Goal: Task Accomplishment & Management: Use online tool/utility

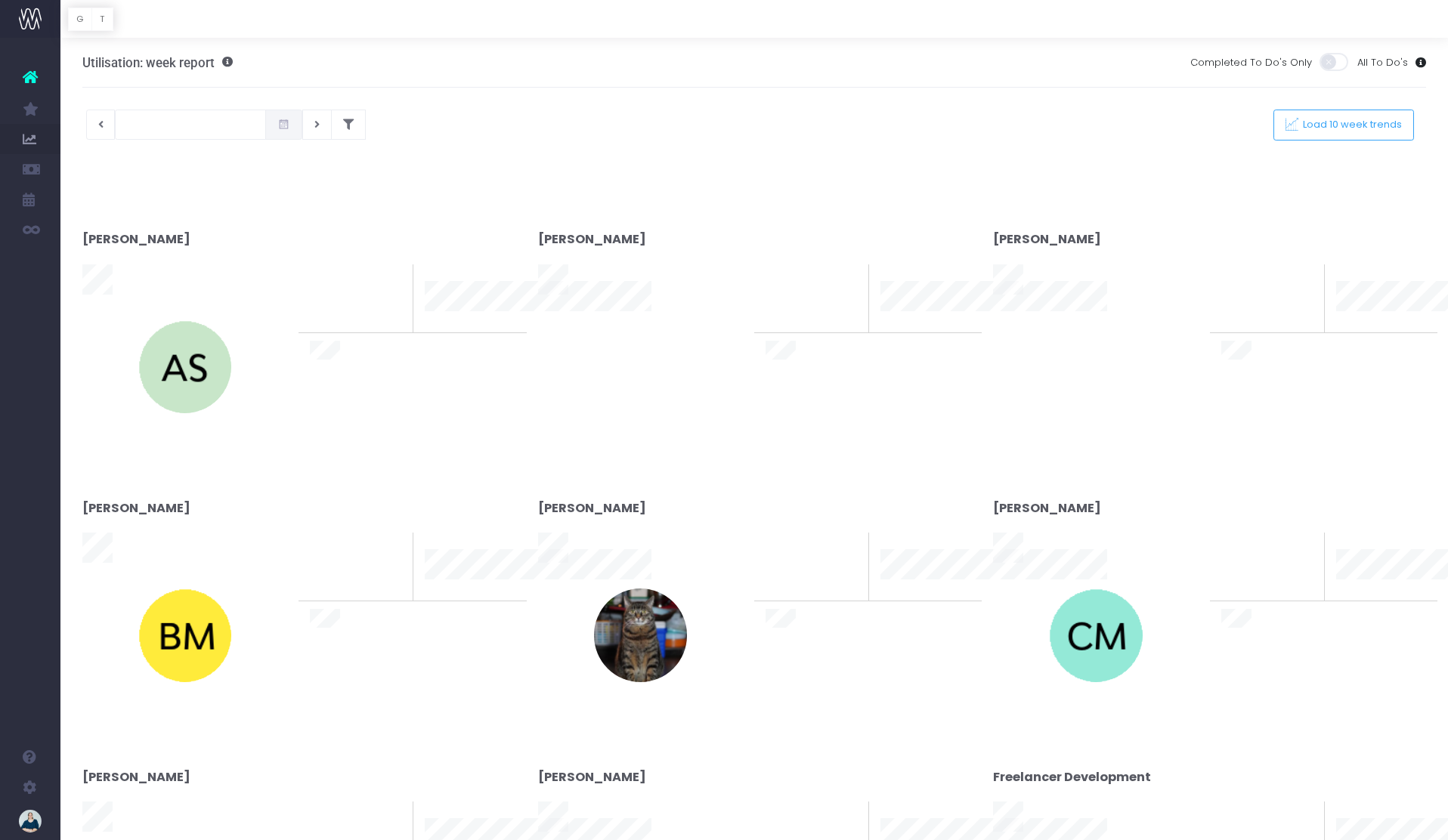
type input "[DATE]"
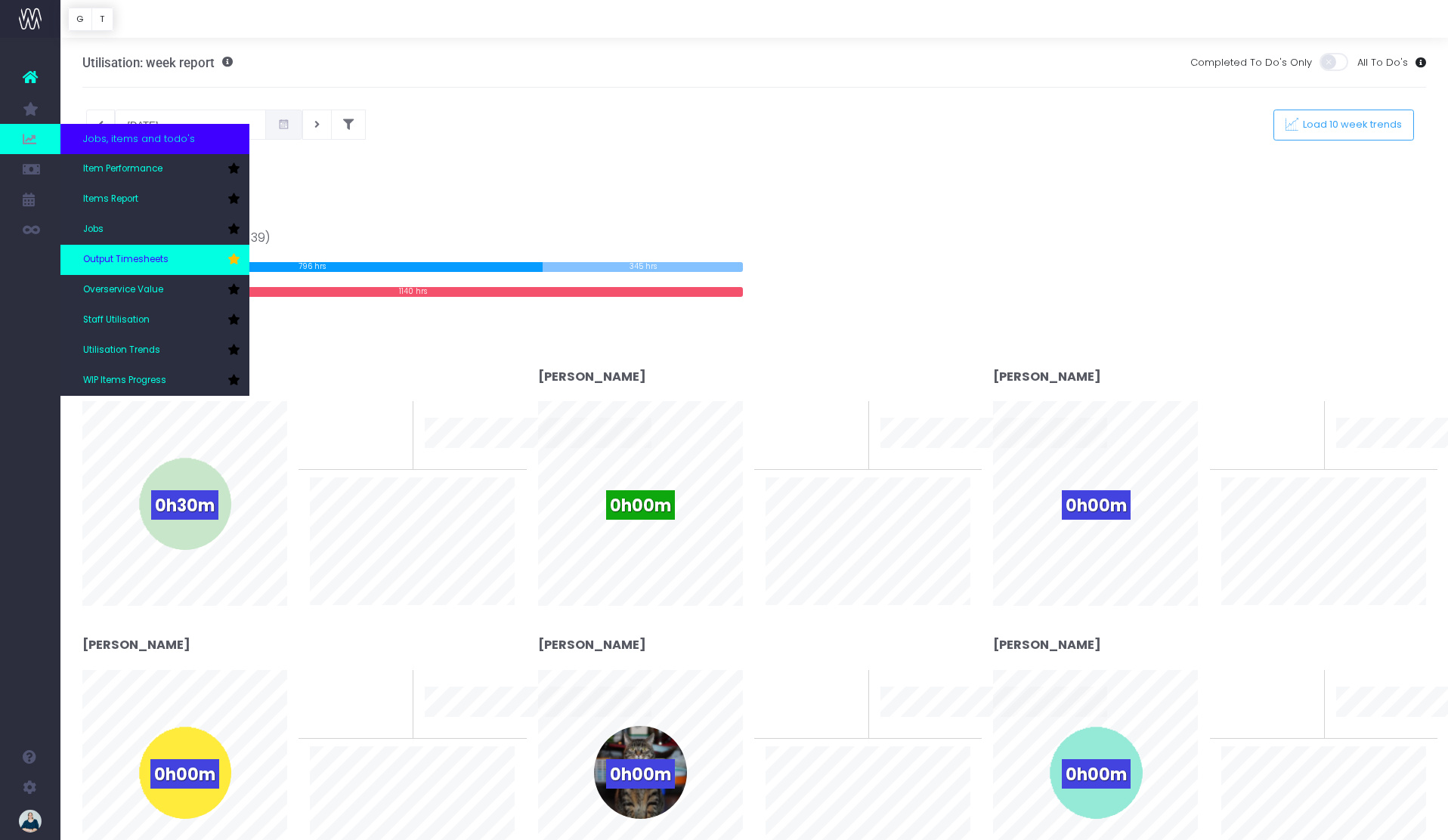
click at [148, 254] on span "Output Timesheets" at bounding box center [125, 260] width 85 height 14
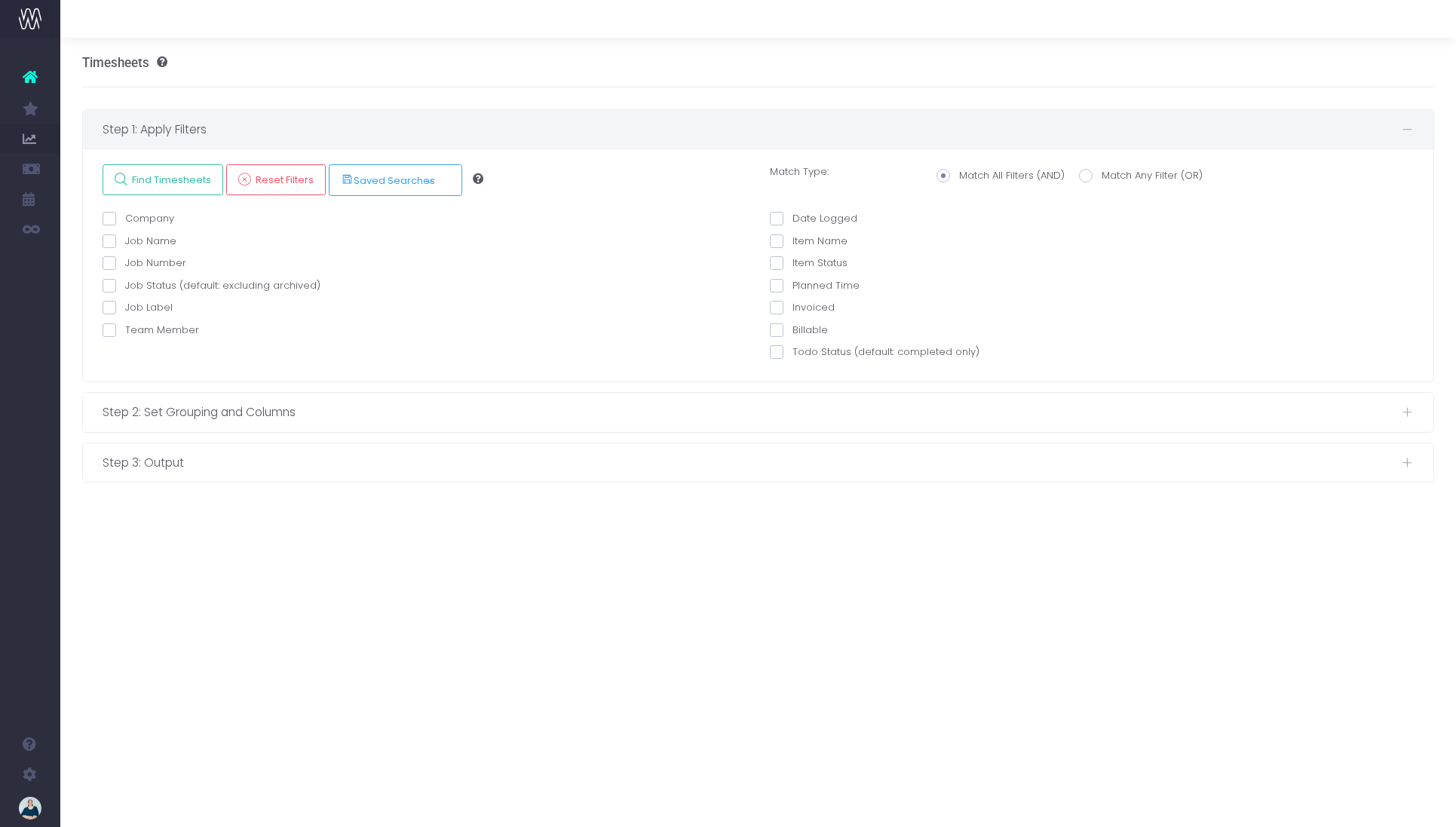
click at [109, 330] on span at bounding box center [110, 330] width 14 height 14
click at [125, 330] on input "Team Member" at bounding box center [129, 327] width 9 height 9
checkbox input "true"
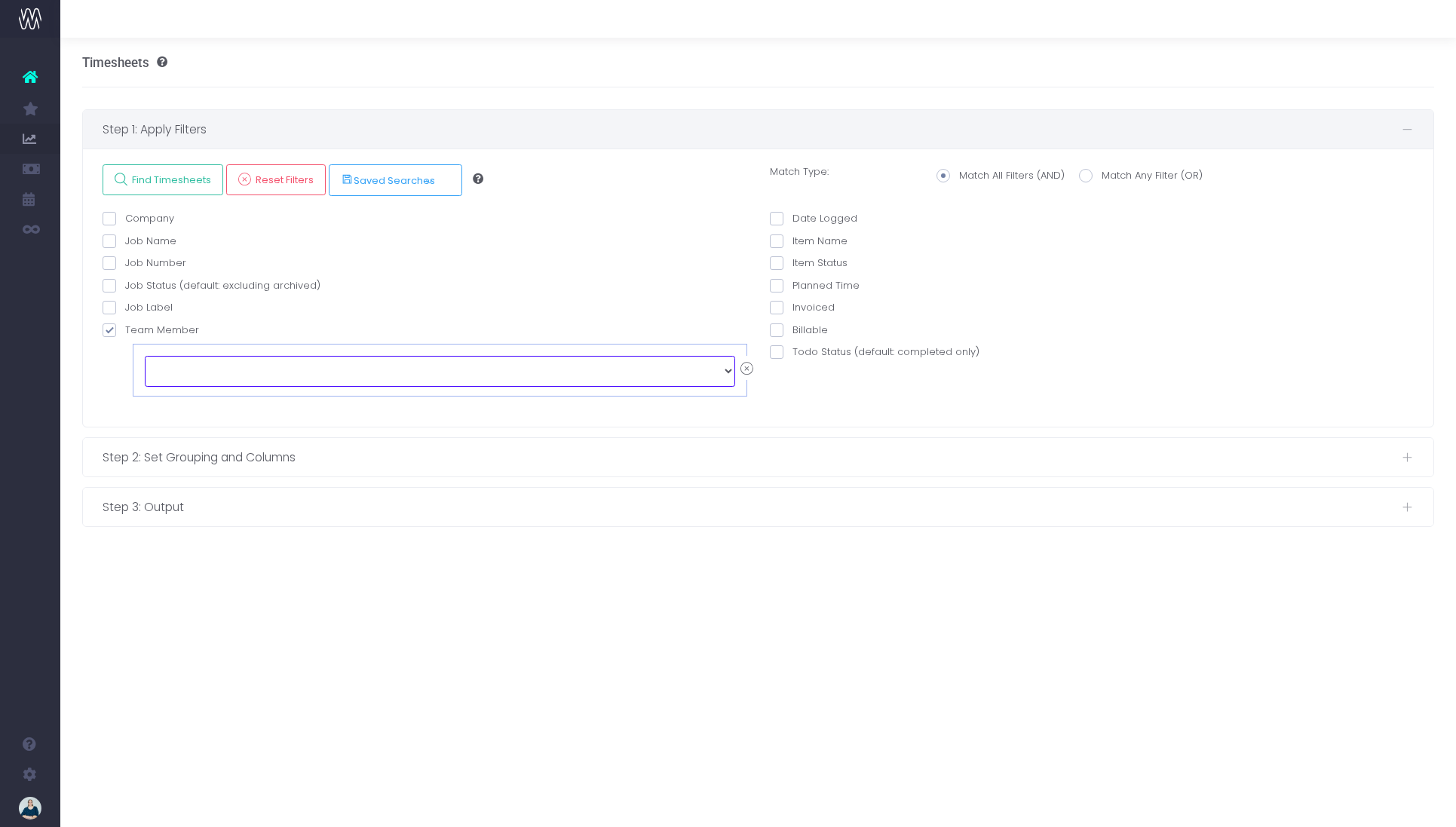
click at [218, 367] on select "echo " "; Alex Saelens Anais Ardid Anna-Marie Antipas Brendan Marshall Cameron …" at bounding box center [440, 370] width 590 height 30
select select "128636"
click at [779, 222] on span at bounding box center [776, 219] width 14 height 14
click at [793, 221] on input "Date Logged" at bounding box center [797, 215] width 9 height 9
checkbox input "true"
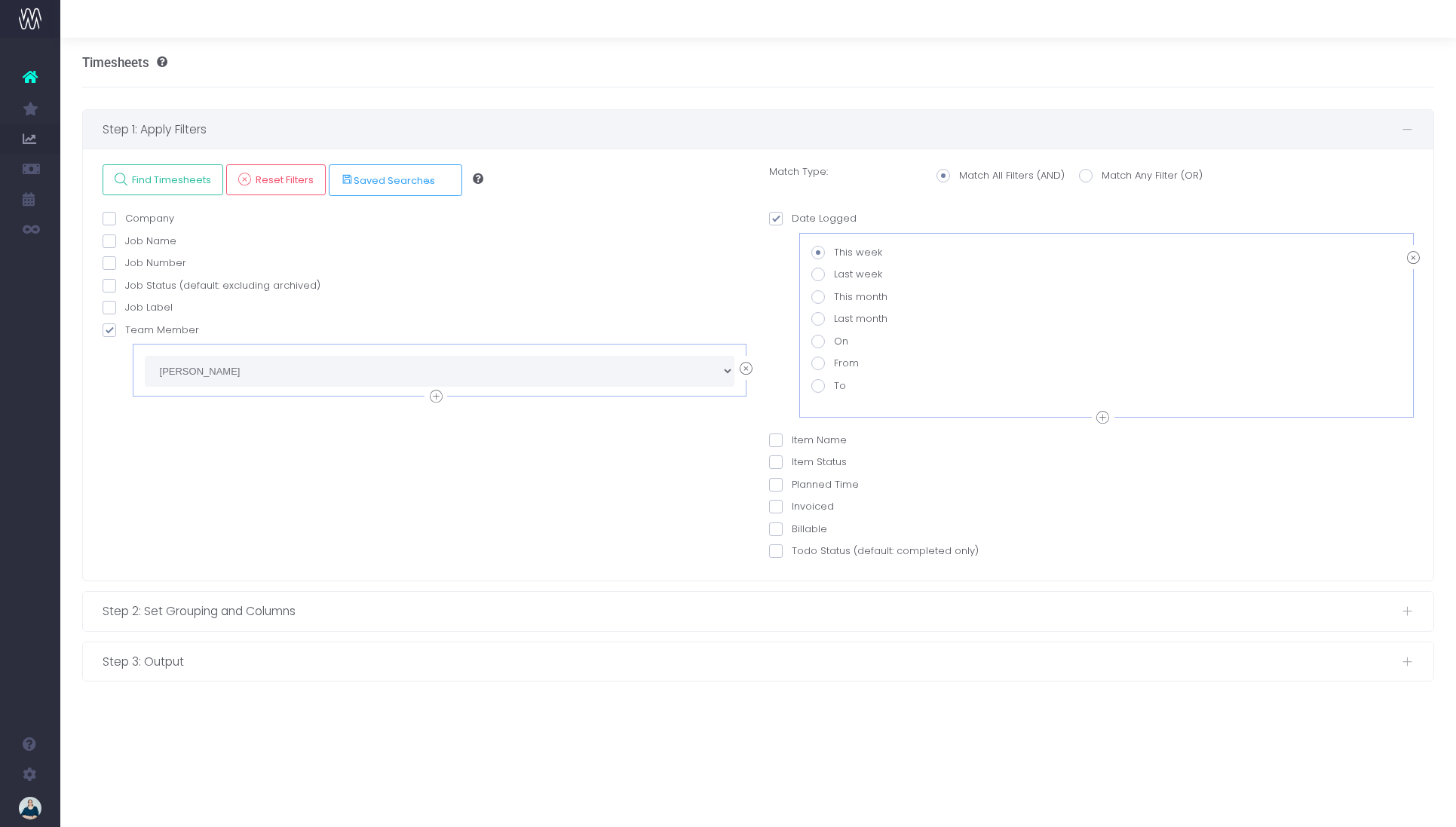
click at [820, 364] on span at bounding box center [818, 363] width 14 height 14
click at [834, 364] on input "From" at bounding box center [838, 360] width 9 height 9
radio input "true"
click at [818, 297] on span at bounding box center [818, 297] width 14 height 14
click at [834, 297] on input "This month" at bounding box center [838, 294] width 9 height 9
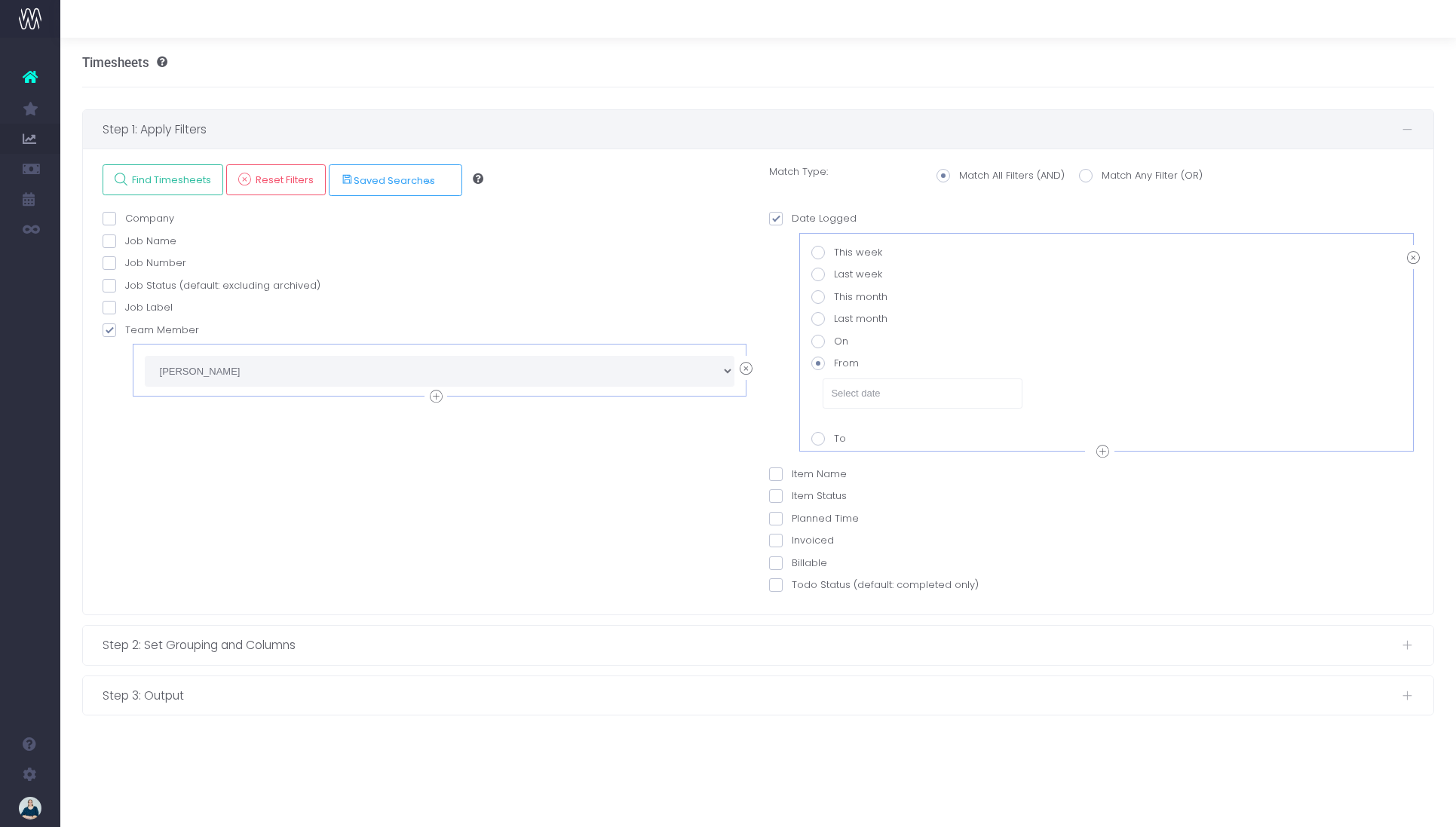
radio input "true"
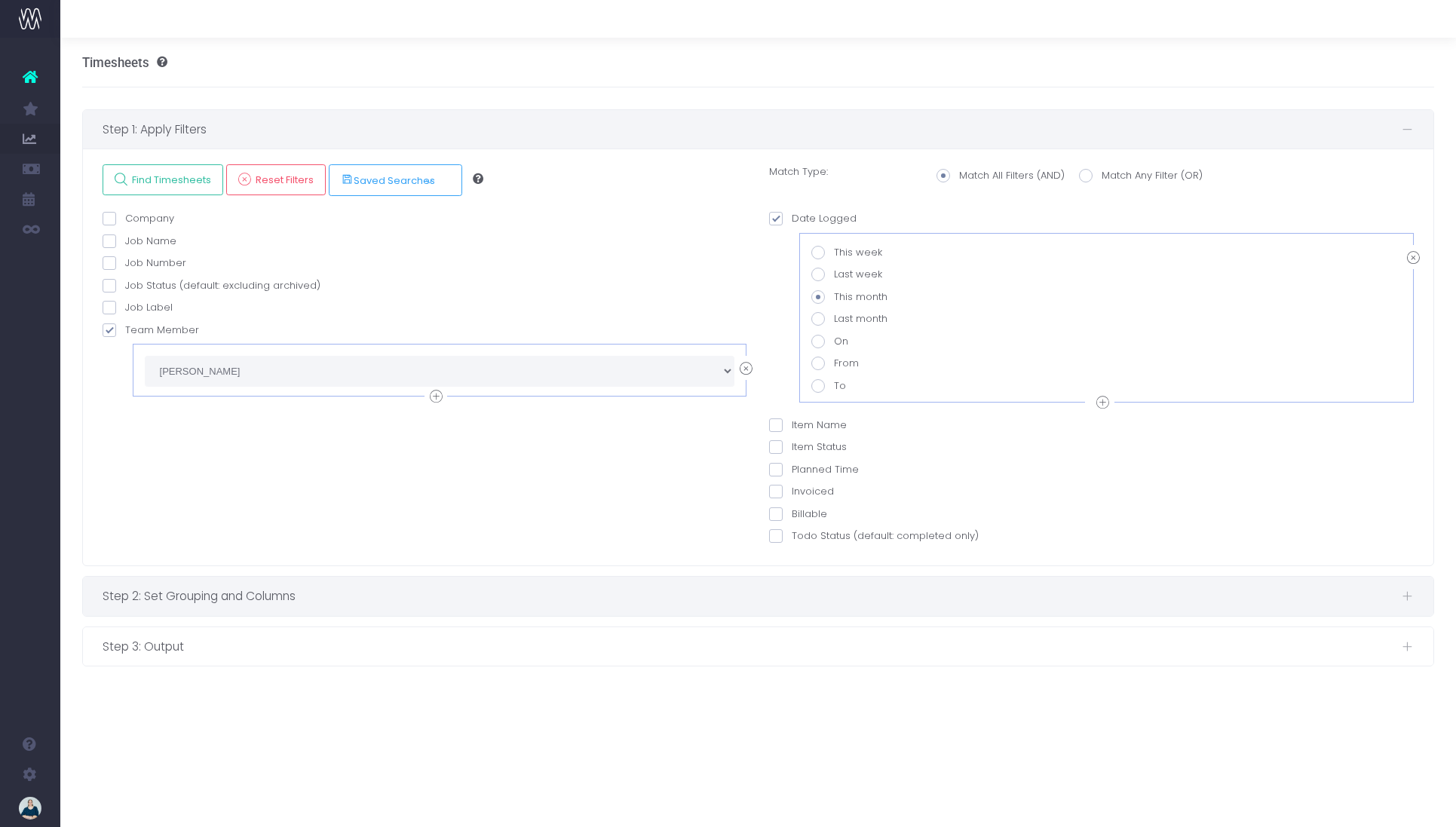
click at [313, 578] on div "Step 2: Set Grouping and Columns" at bounding box center [758, 596] width 1351 height 39
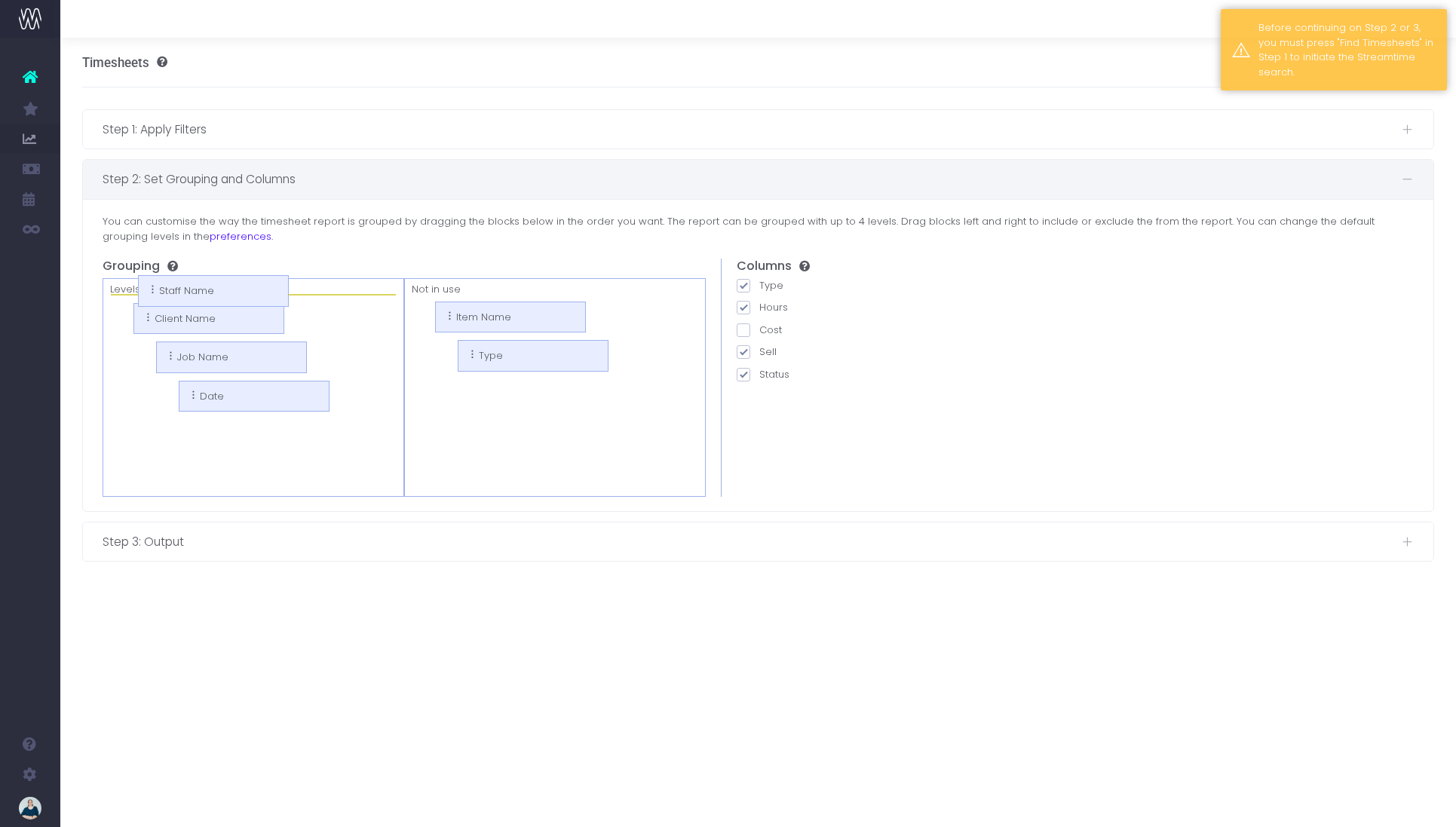
drag, startPoint x: 479, startPoint y: 318, endPoint x: 197, endPoint y: 291, distance: 283.3
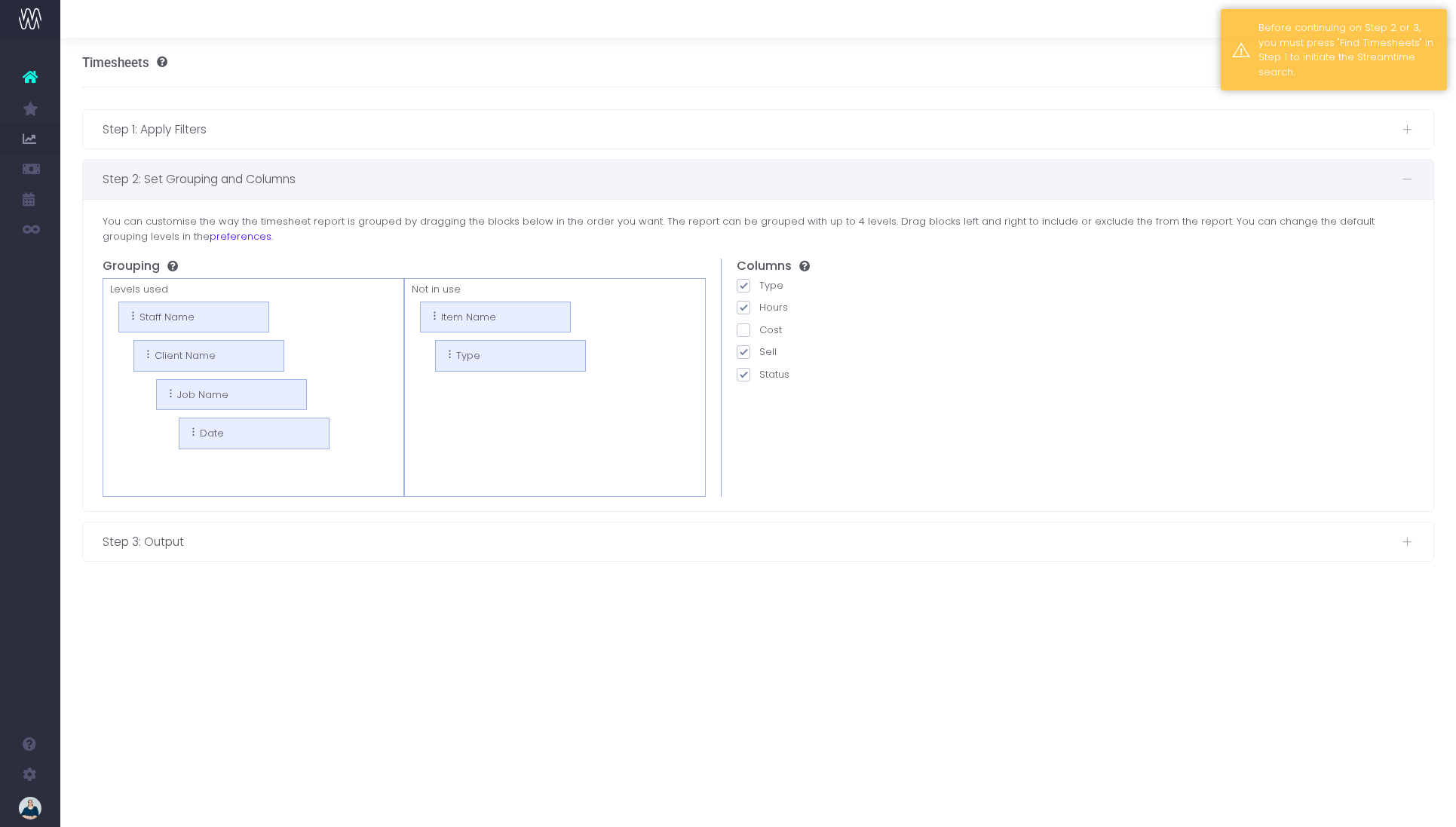
click at [743, 350] on span at bounding box center [743, 352] width 14 height 14
click at [759, 350] on input "Sell" at bounding box center [764, 349] width 9 height 9
checkbox input "false"
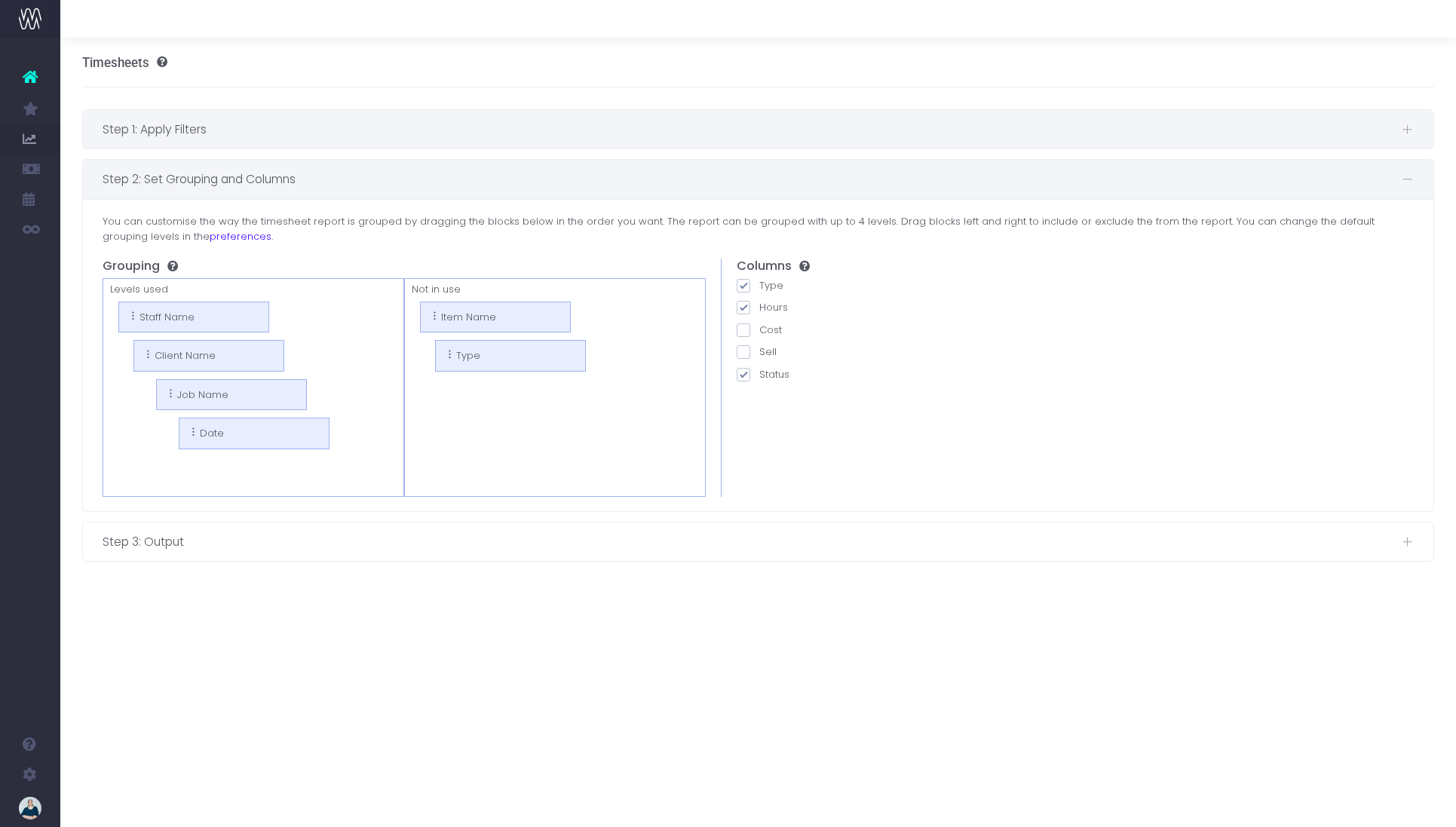
click at [257, 134] on span "Step 1: Apply Filters" at bounding box center [752, 129] width 1299 height 19
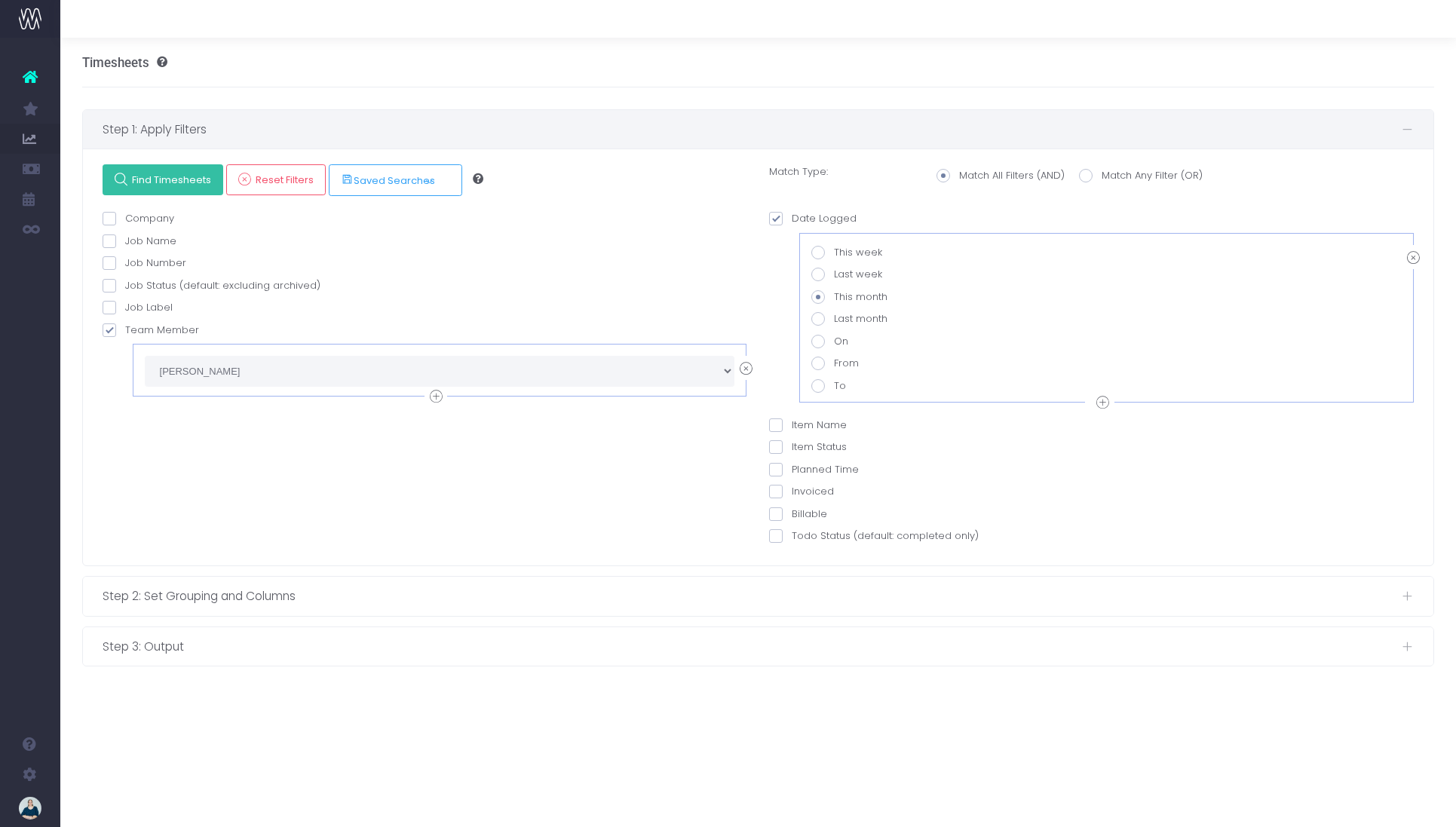
click at [147, 188] on link "Find Timesheets" at bounding box center [163, 180] width 121 height 31
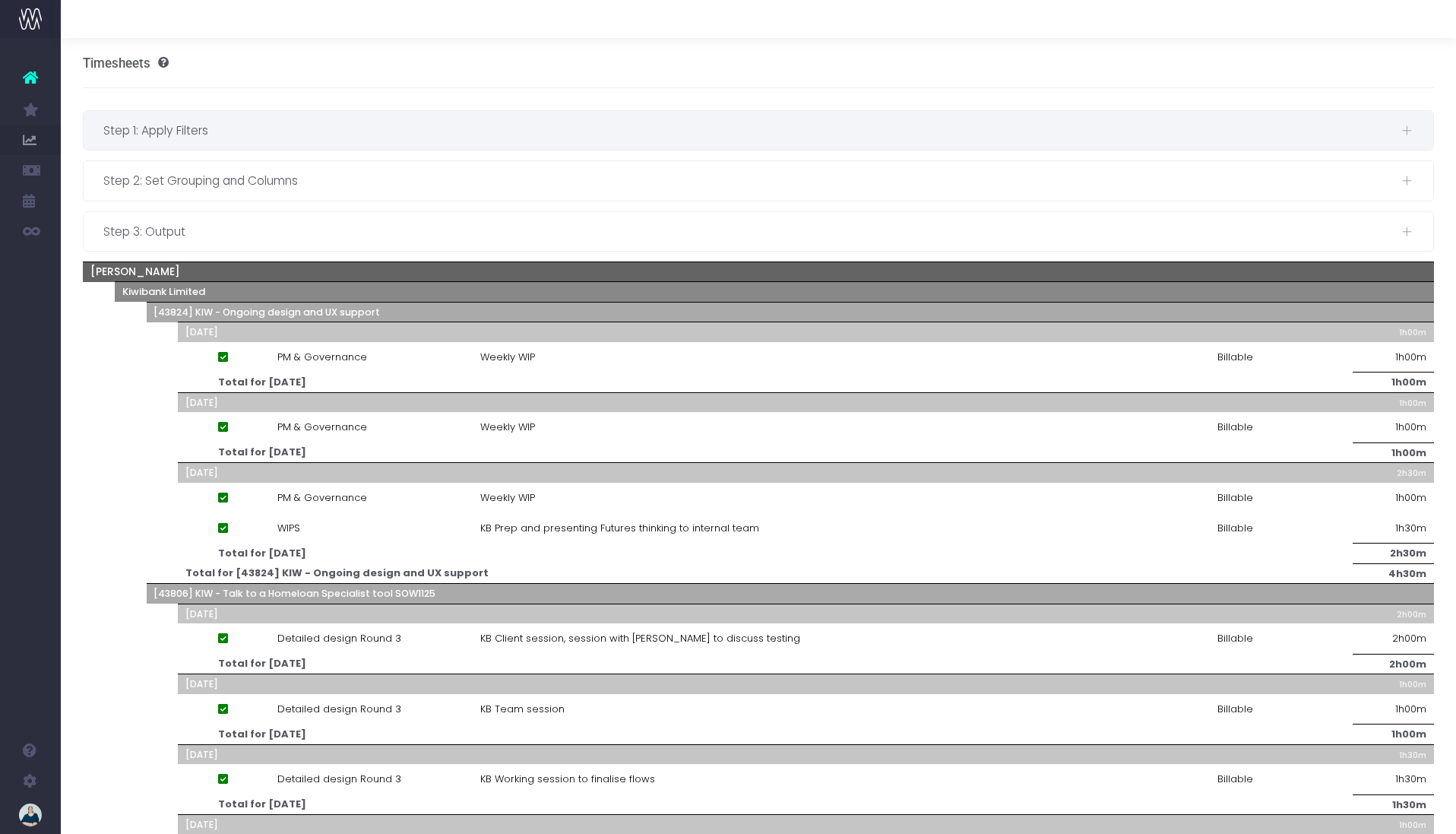
click at [634, 138] on span "Step 1: Apply Filters" at bounding box center [753, 131] width 1298 height 19
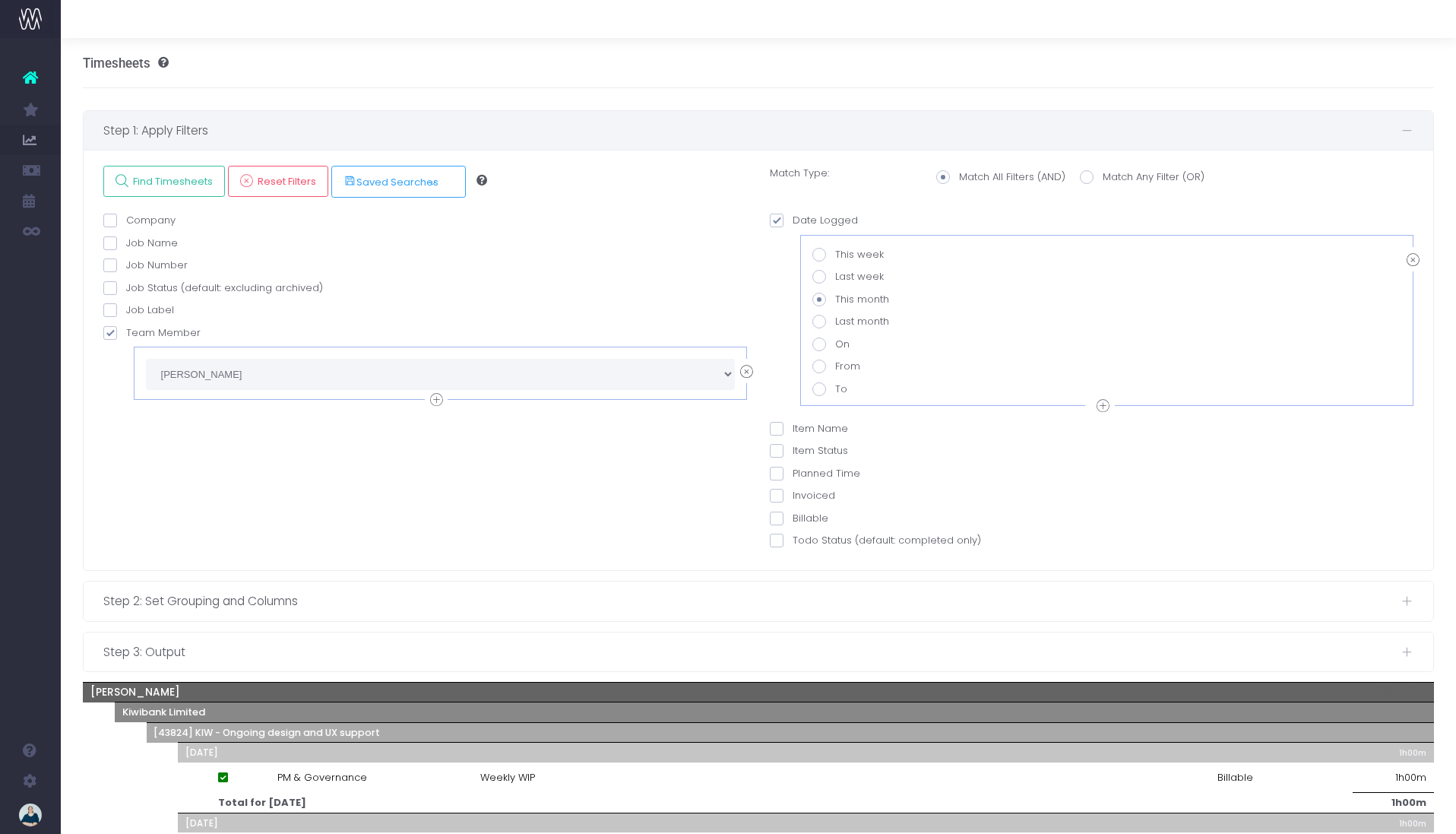
click at [821, 368] on span at bounding box center [819, 366] width 14 height 14
click at [836, 368] on input "From" at bounding box center [840, 363] width 10 height 10
radio input "true"
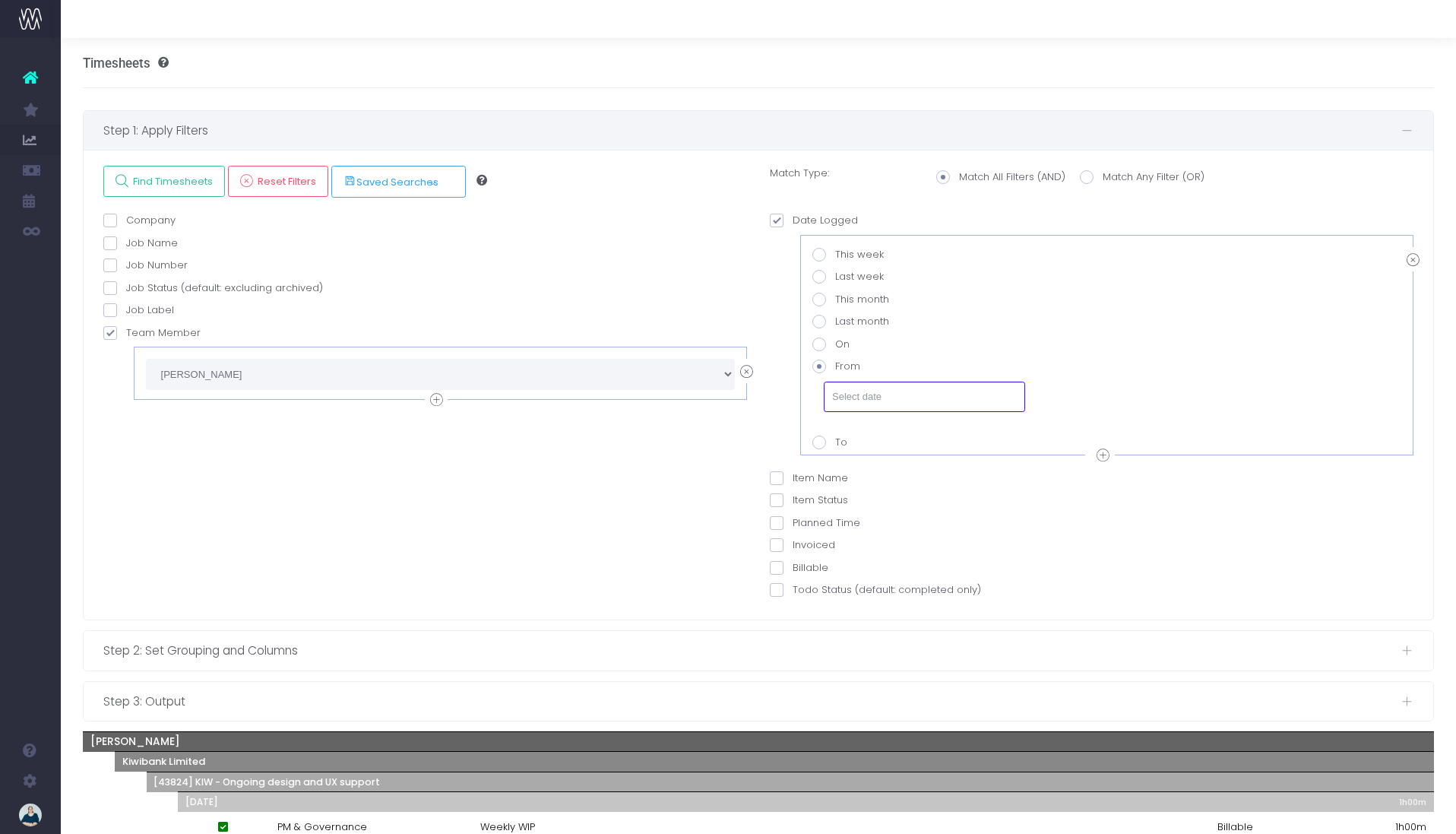
click at [863, 390] on input "text" at bounding box center [925, 397] width 201 height 30
click at [844, 268] on td "1" at bounding box center [844, 270] width 27 height 22
type input "01-09-2025"
click at [1100, 462] on icon at bounding box center [1103, 455] width 13 height 19
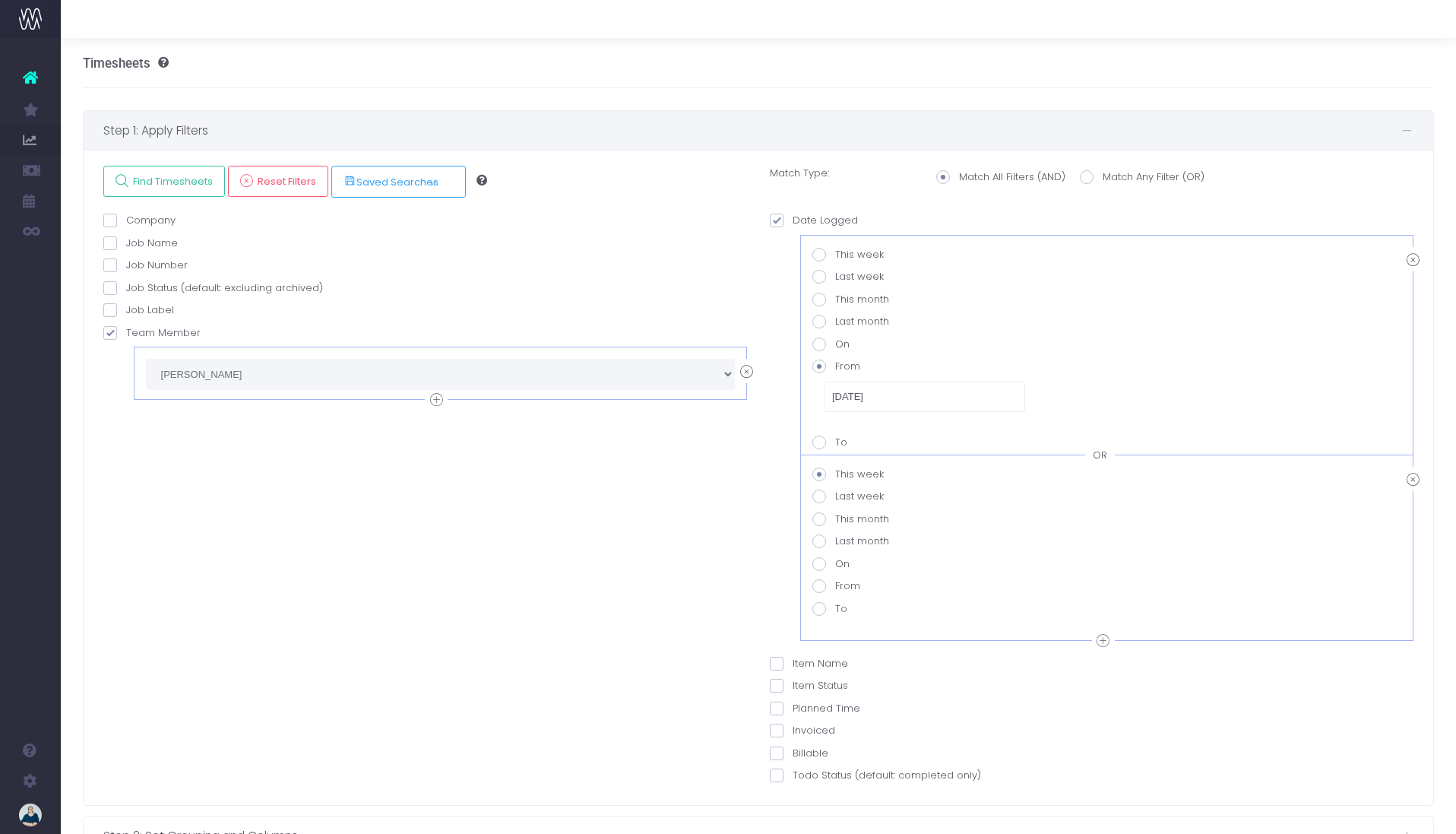
click at [1102, 455] on div "OR" at bounding box center [1100, 455] width 29 height 16
click at [819, 608] on span at bounding box center [819, 609] width 14 height 14
click at [836, 608] on value-datepicker-item-2-6 "To" at bounding box center [840, 606] width 10 height 10
radio value-datepicker-item-2-6 "true"
click at [889, 629] on input "text" at bounding box center [925, 638] width 201 height 30
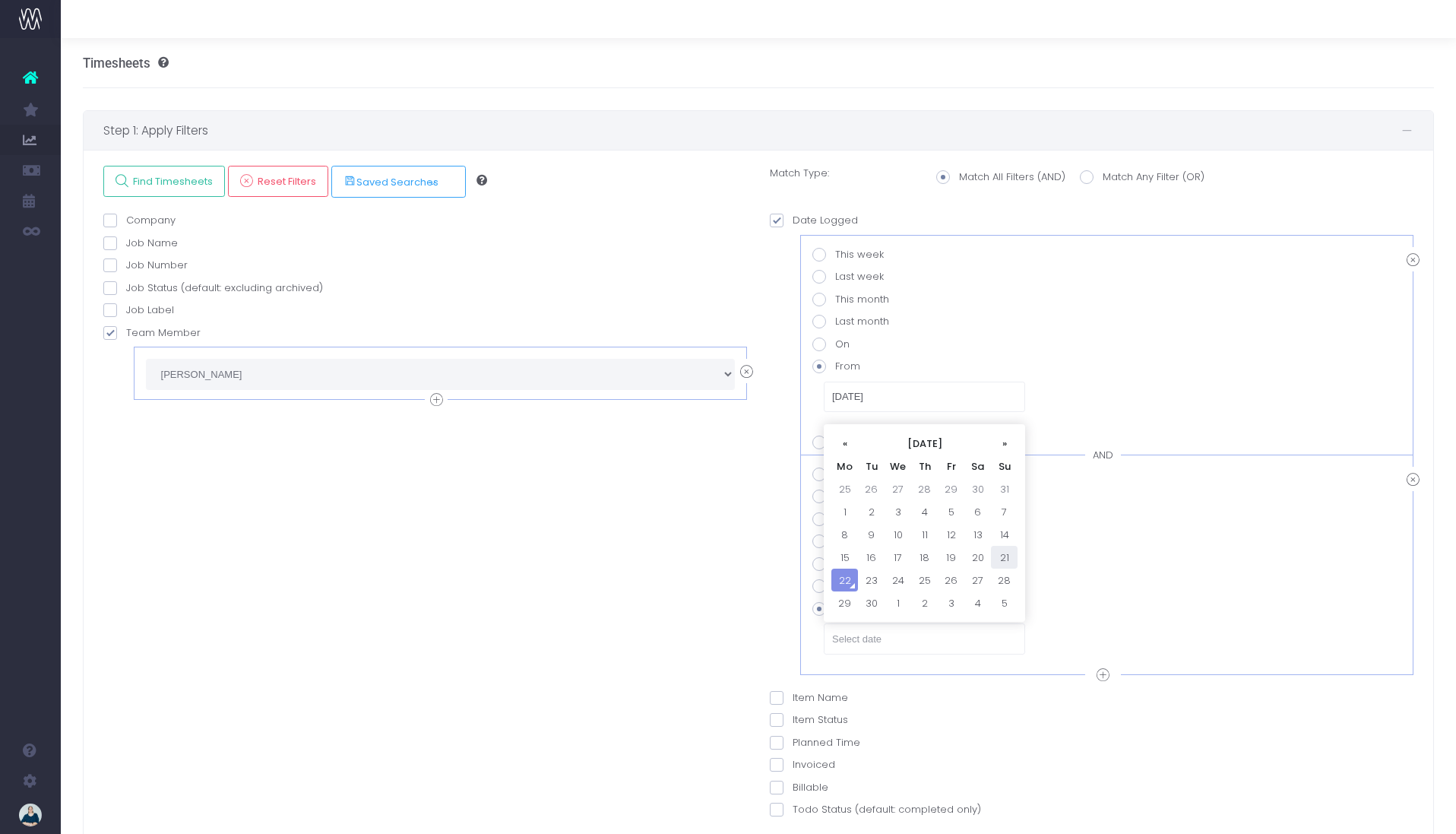
click at [1012, 553] on td "21" at bounding box center [1004, 557] width 27 height 22
type input "[DATE]"
click at [140, 188] on span "Find Timesheets" at bounding box center [171, 181] width 86 height 13
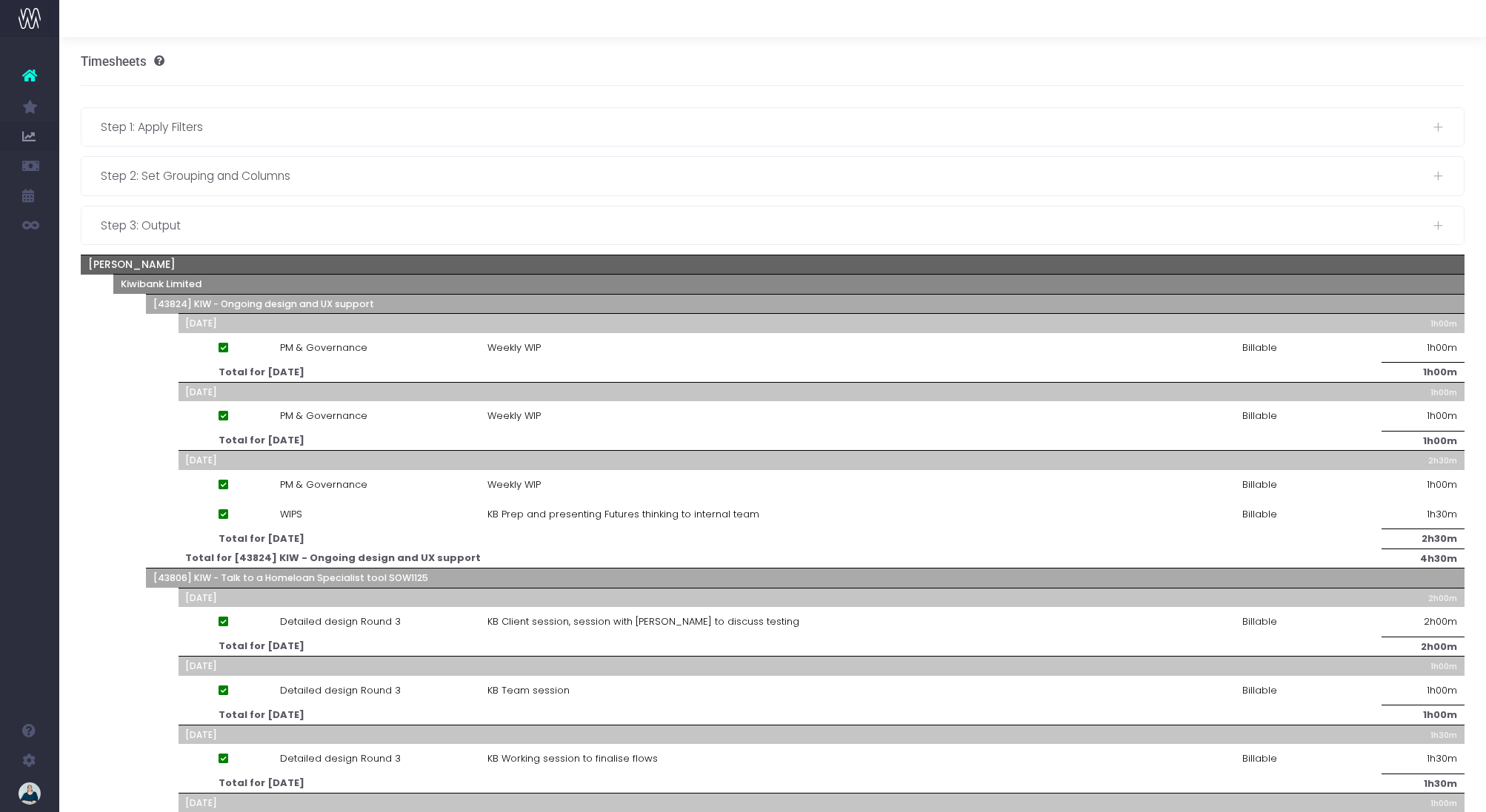
click at [447, 206] on div "Step 3: Output Choose a recipient from your contacts list or leave the field em…" at bounding box center [773, 226] width 1384 height 40
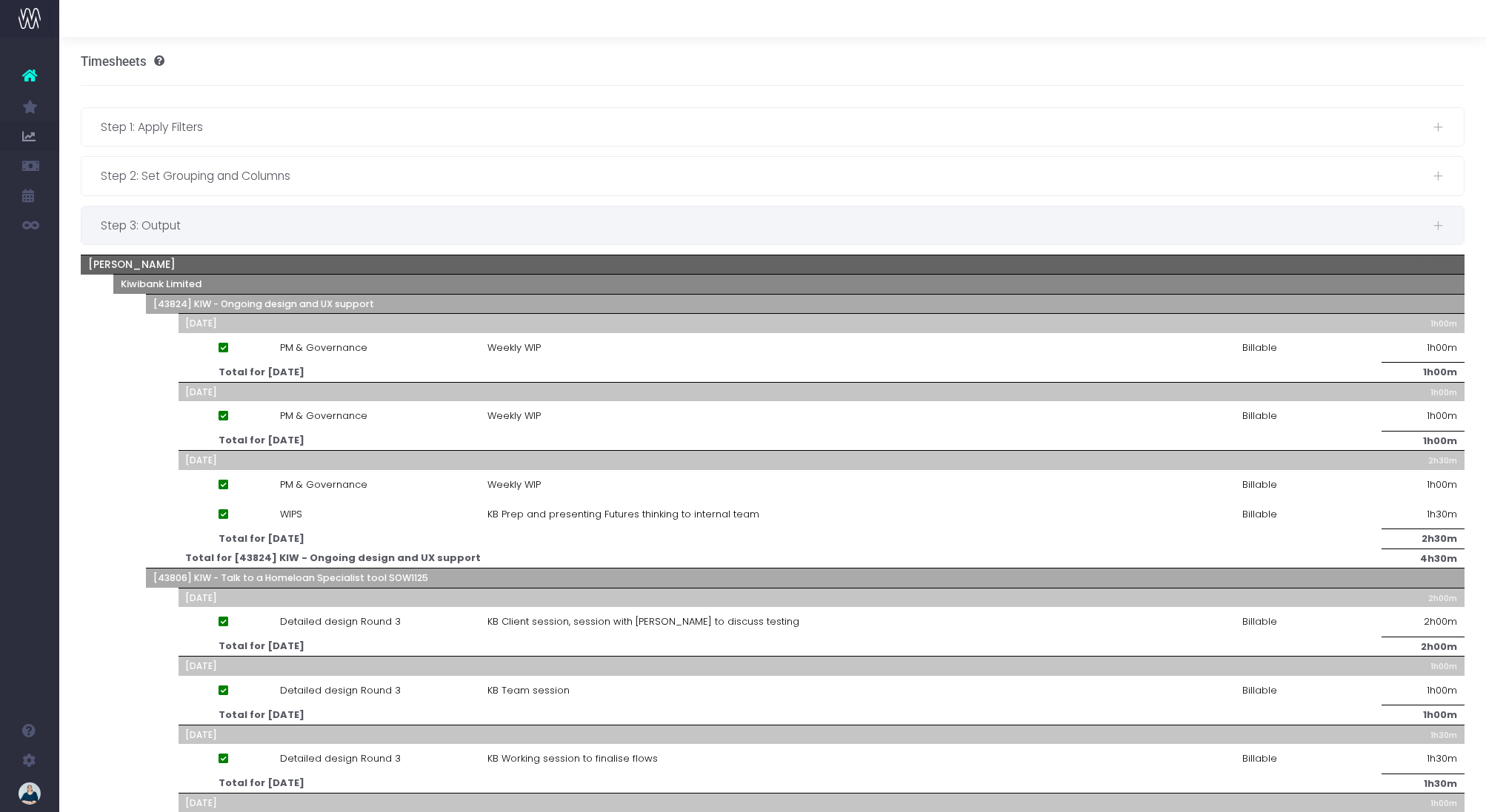
click at [450, 216] on span "Step 3: Output" at bounding box center [767, 226] width 1332 height 19
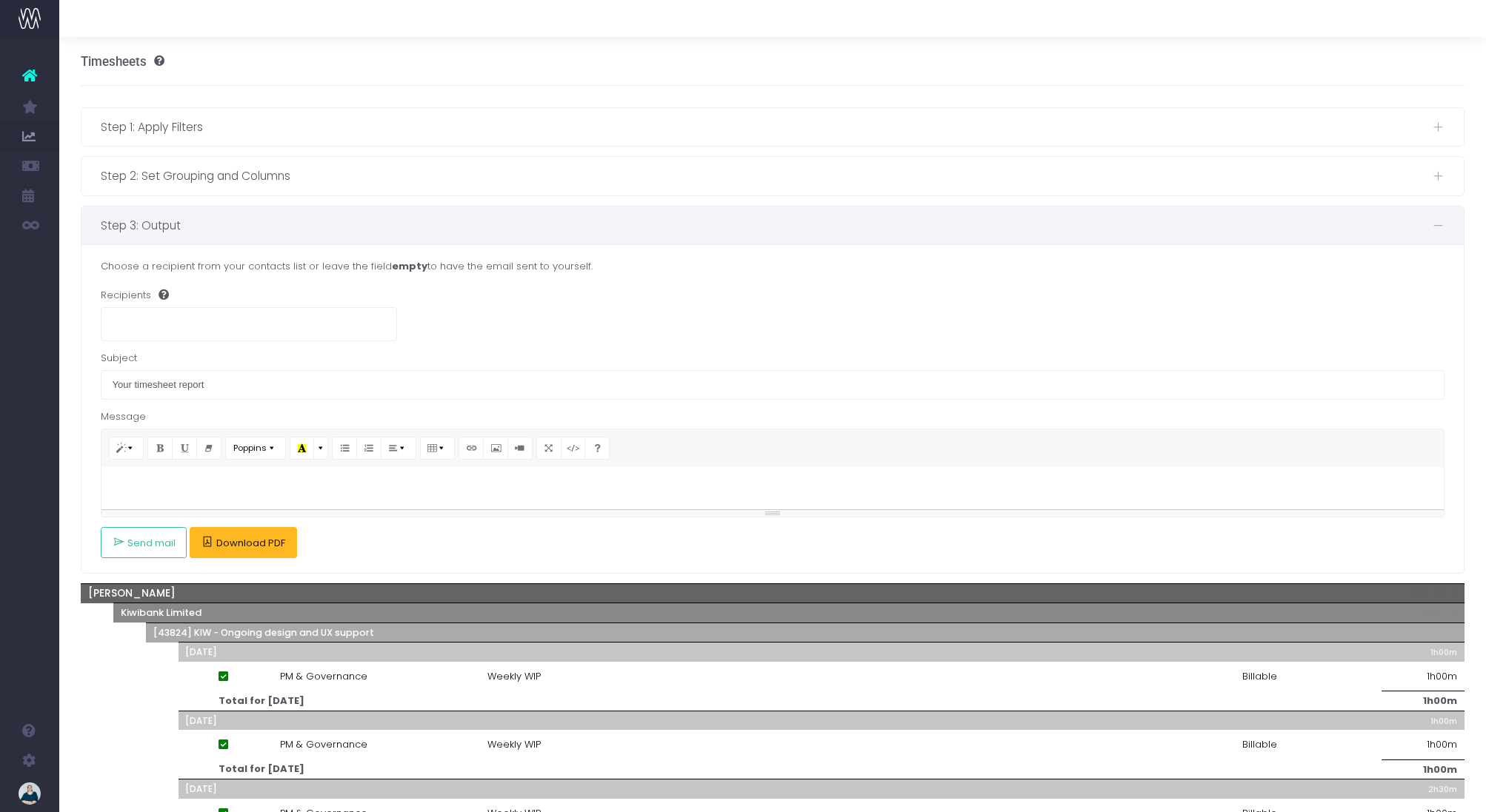
click at [269, 547] on span "Download PDF" at bounding box center [251, 544] width 69 height 12
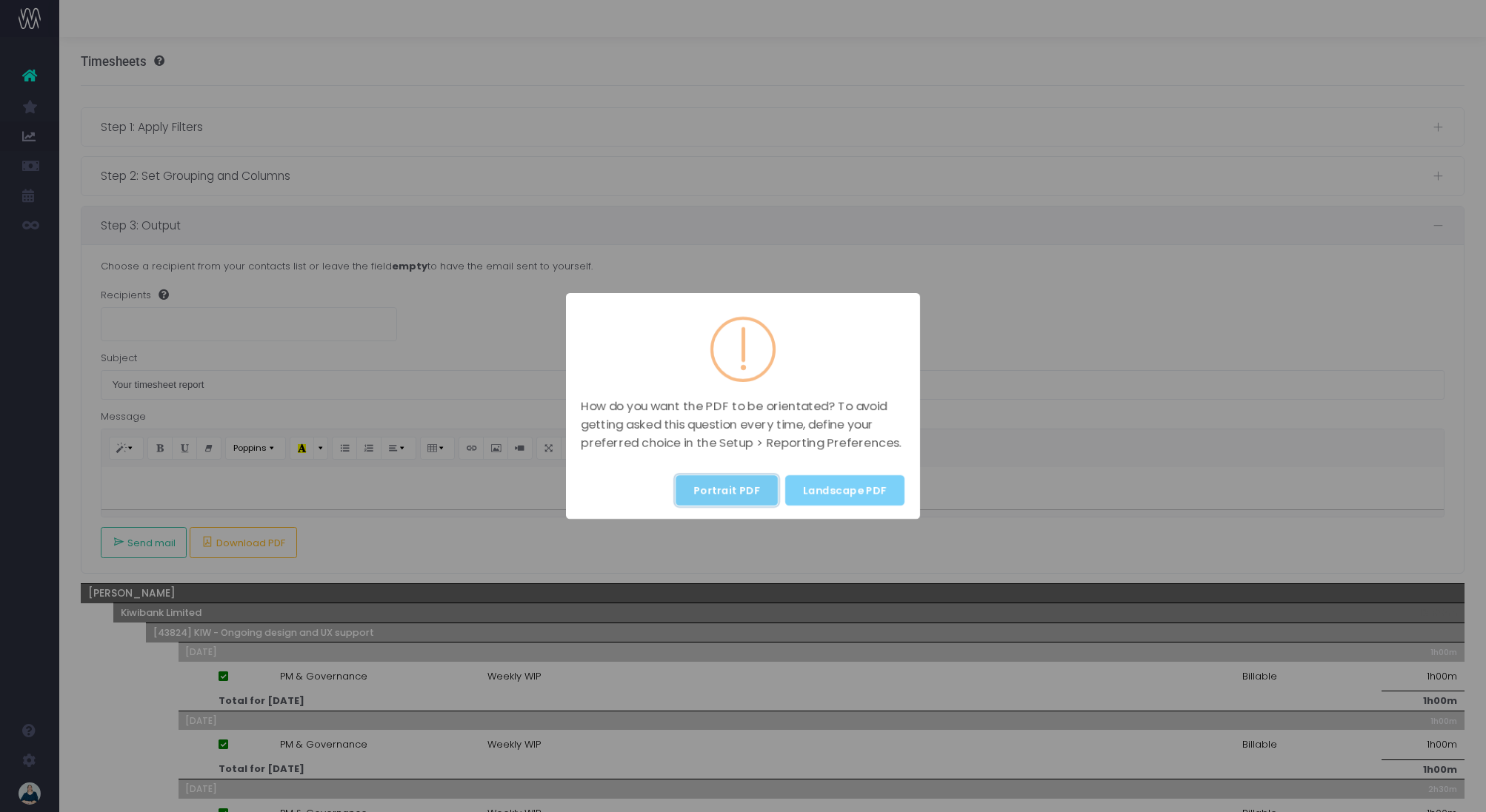
click at [737, 487] on button "Portrait PDF" at bounding box center [726, 491] width 102 height 30
